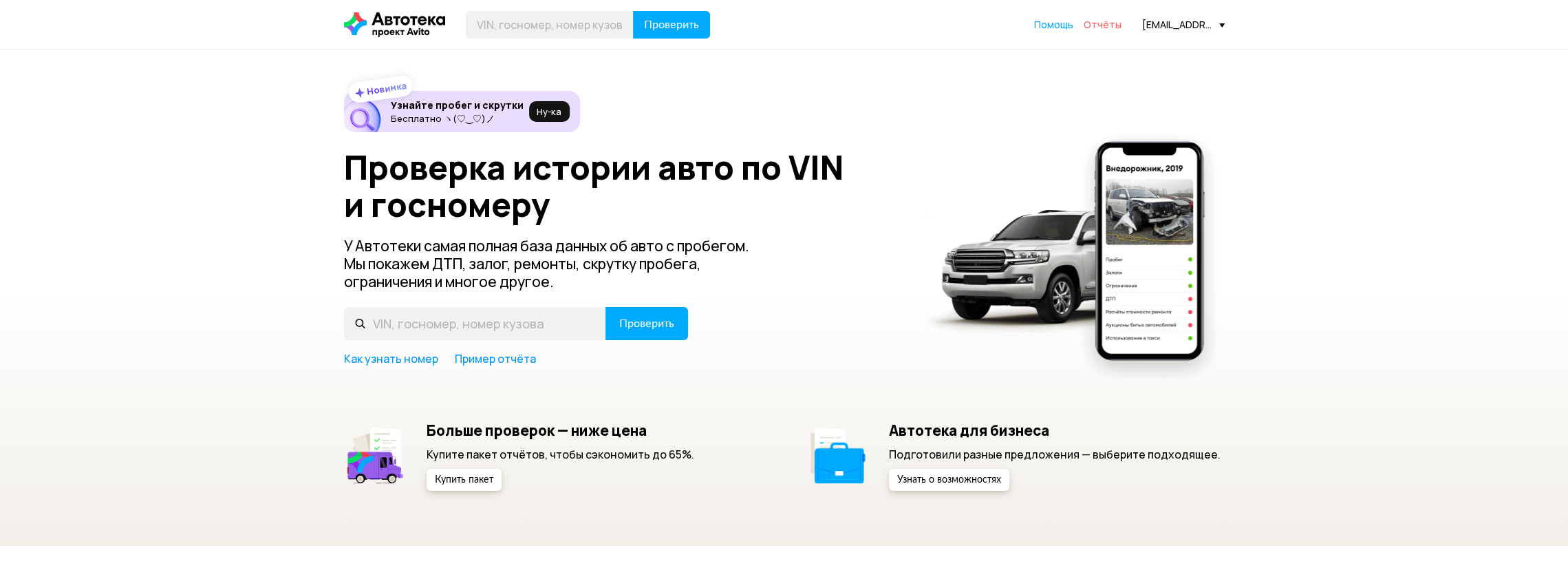
click at [1093, 27] on span "Отчёты" at bounding box center [1102, 24] width 38 height 13
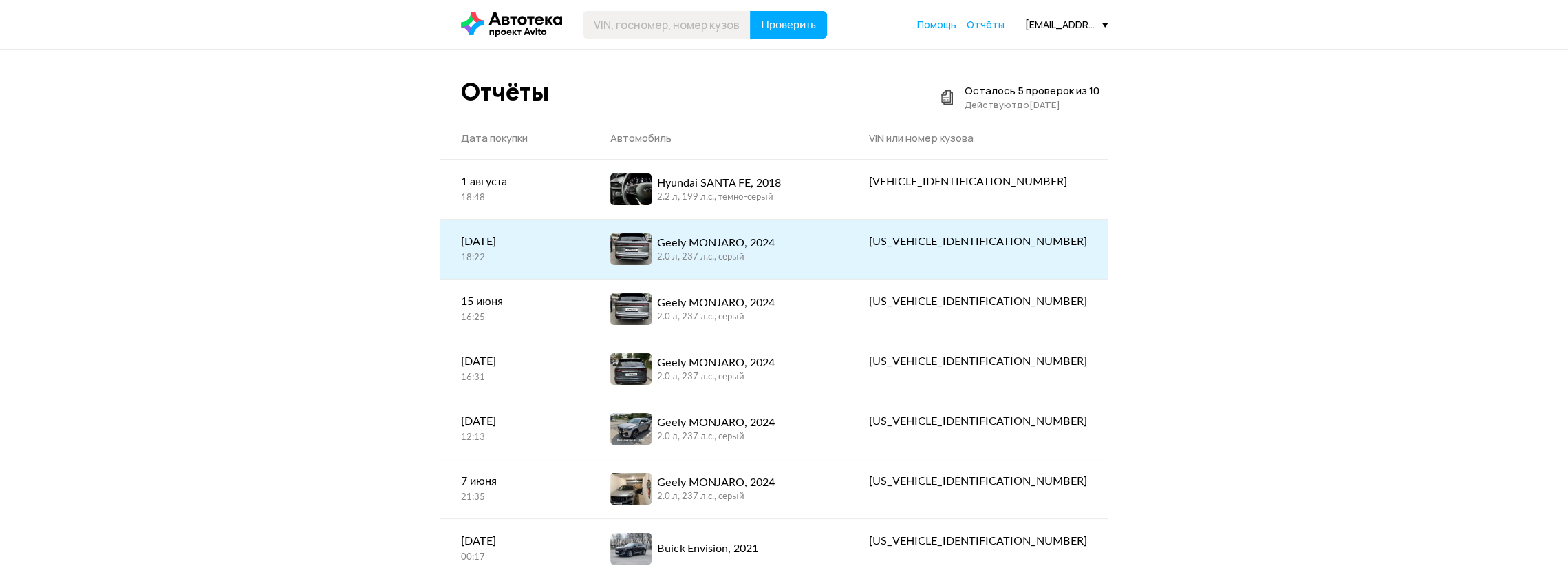
click at [829, 266] on link "[PERSON_NAME], 2024 2.0 л, 237 л.c., серый" at bounding box center [719, 249] width 259 height 59
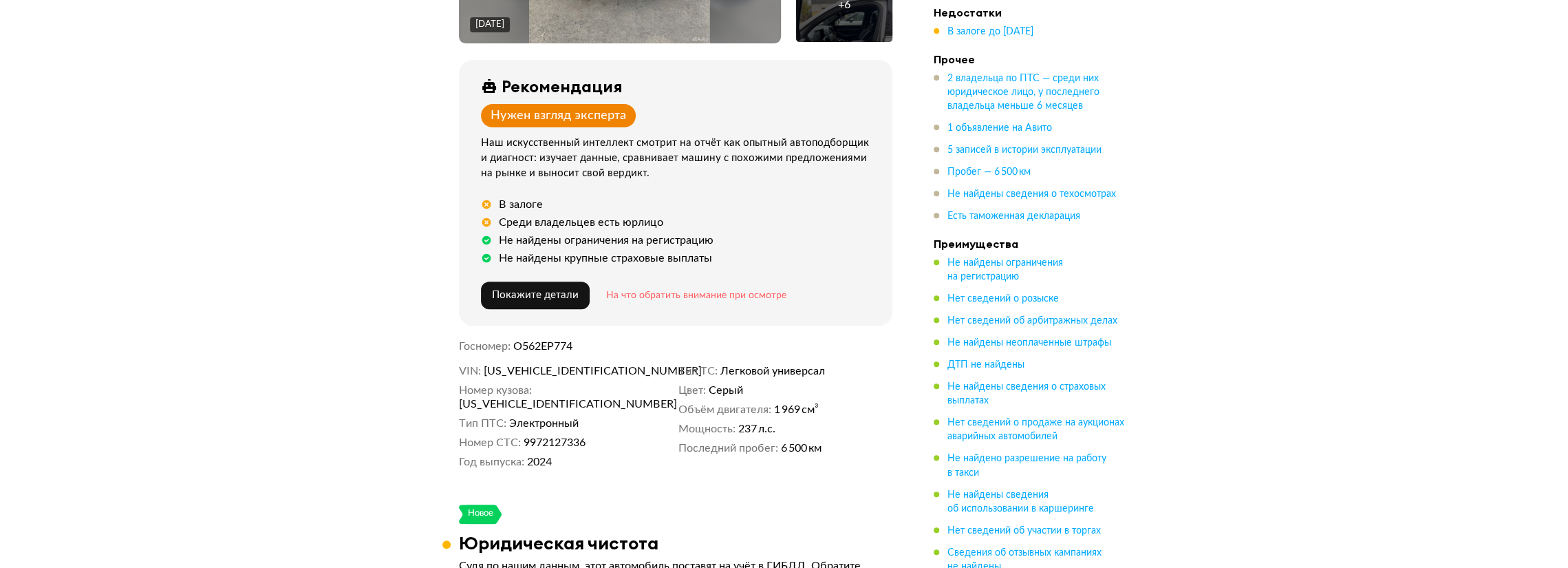
scroll to position [481, 0]
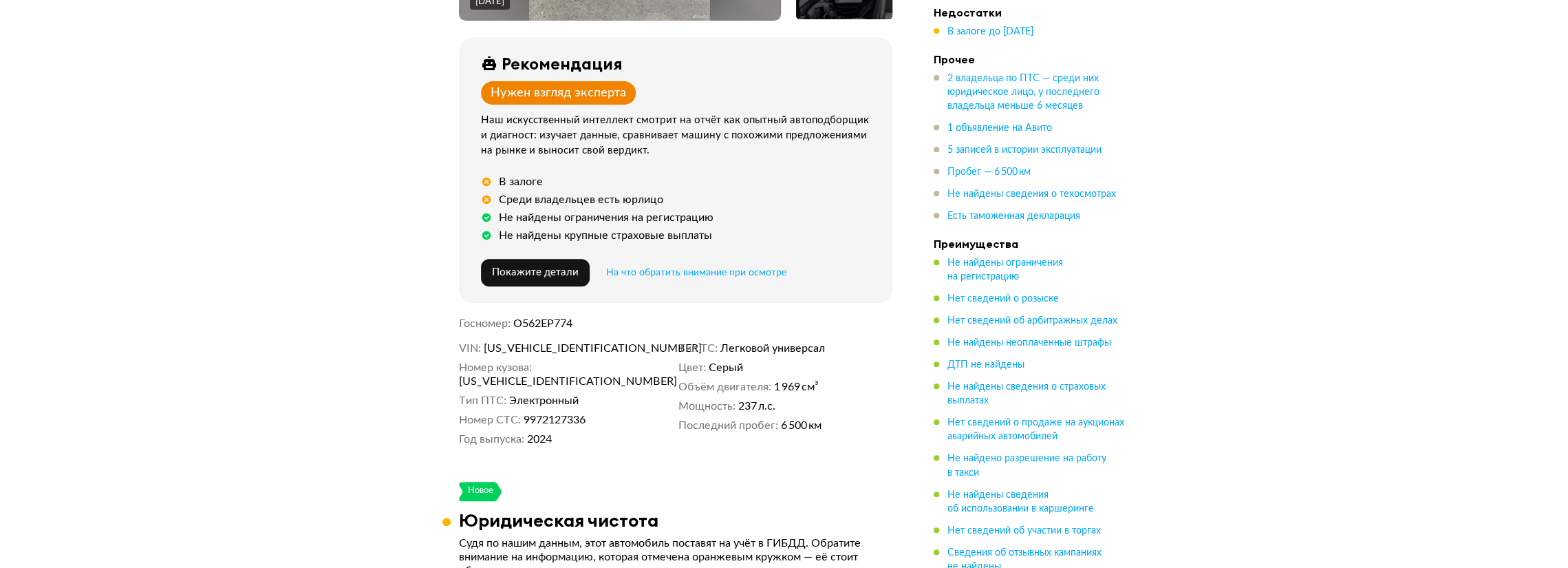
click at [545, 342] on span "[US_VEHICLE_IDENTIFICATION_NUMBER]" at bounding box center [563, 348] width 158 height 14
copy span "[US_VEHICLE_IDENTIFICATION_NUMBER]"
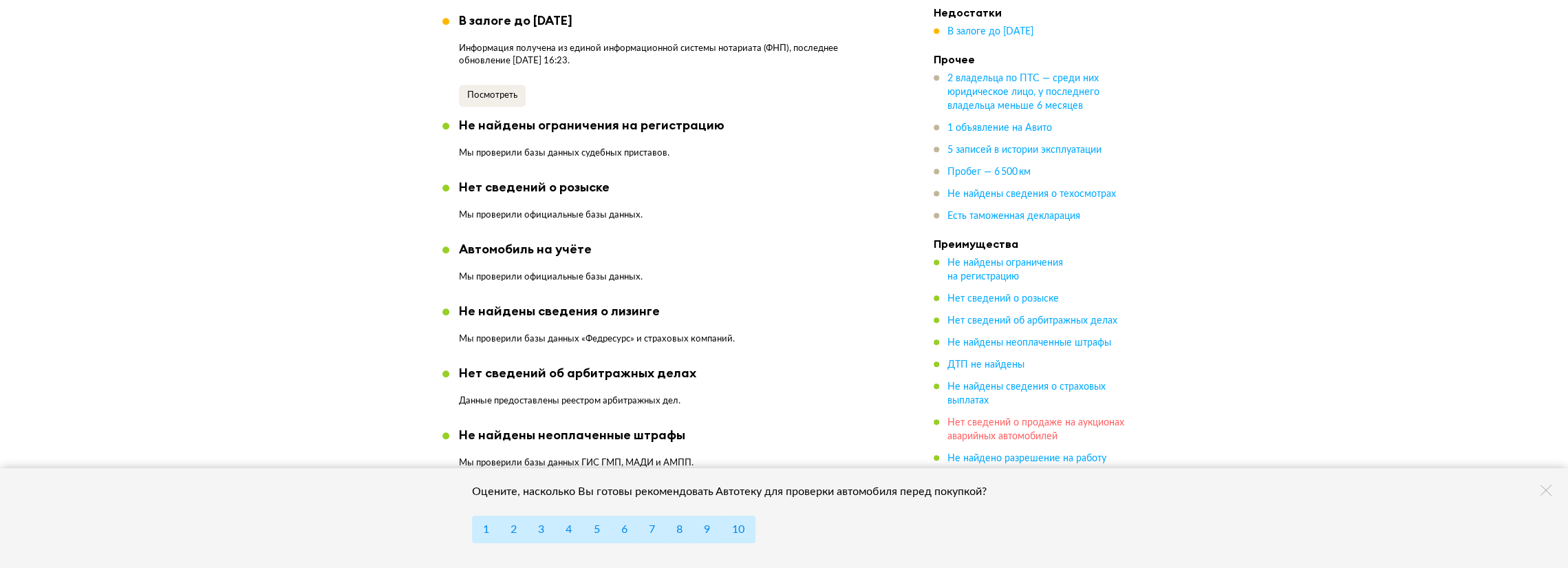
scroll to position [1101, 0]
